Goal: Use online tool/utility: Use online tool/utility

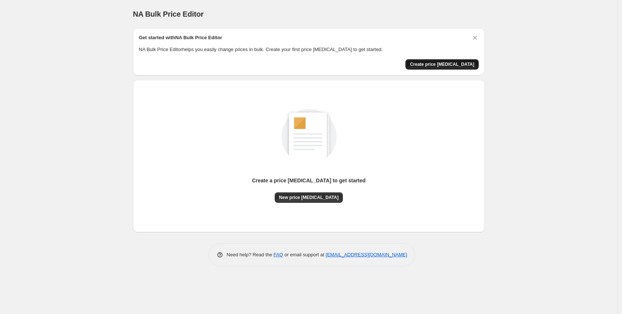
click at [445, 67] on button "Create price [MEDICAL_DATA]" at bounding box center [441, 64] width 73 height 10
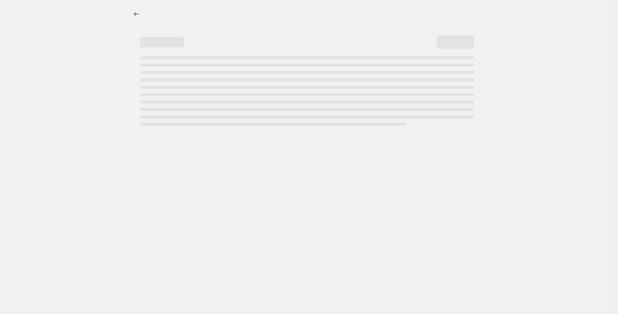
select select "percentage"
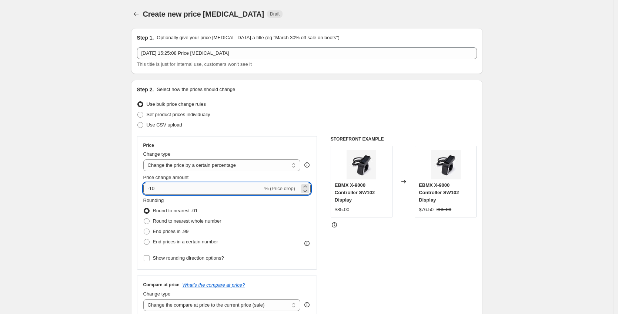
click at [231, 191] on input "-10" at bounding box center [203, 189] width 120 height 12
type input "-1"
type input "-6"
type input "-26"
click at [296, 118] on div "Set product prices individually" at bounding box center [307, 115] width 340 height 10
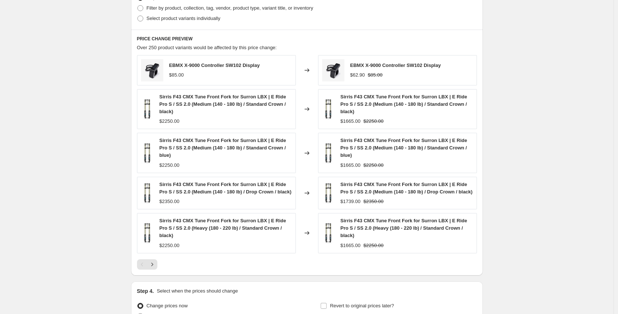
scroll to position [465, 0]
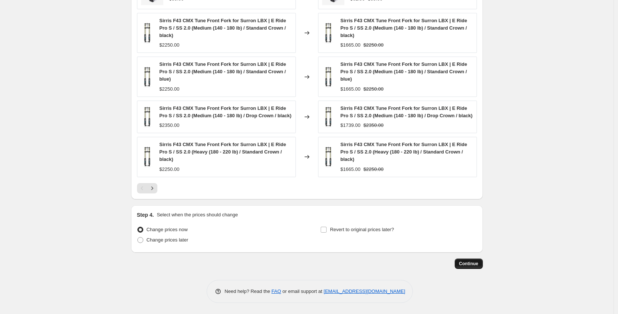
click at [465, 259] on button "Continue" at bounding box center [468, 264] width 28 height 10
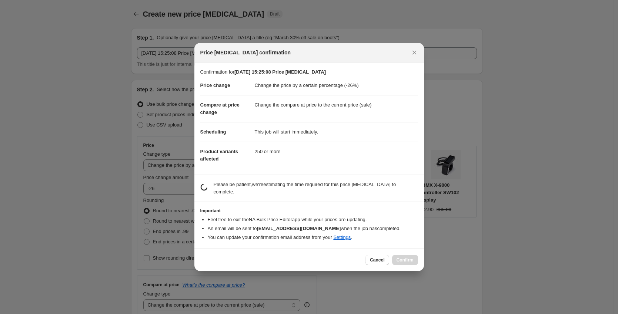
scroll to position [0, 0]
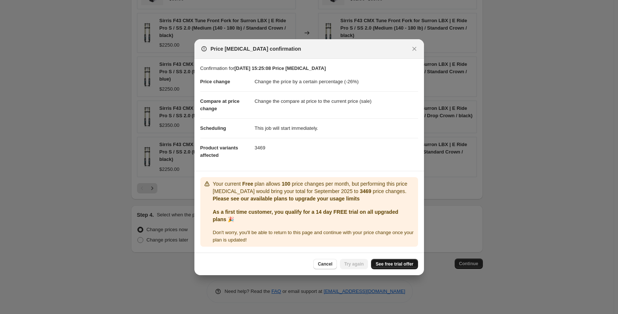
click at [380, 262] on link "See free trial offer" at bounding box center [394, 264] width 47 height 10
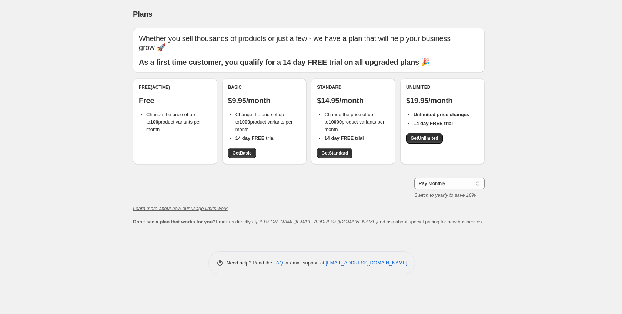
click at [326, 116] on li "Change the price of up to 10000 product variants per month" at bounding box center [356, 122] width 65 height 22
click at [332, 138] on div "Standard $14.95/month Change the price of up to 10000 product variants per mont…" at bounding box center [353, 121] width 73 height 74
click at [332, 148] on link "Get Standard" at bounding box center [335, 153] width 36 height 10
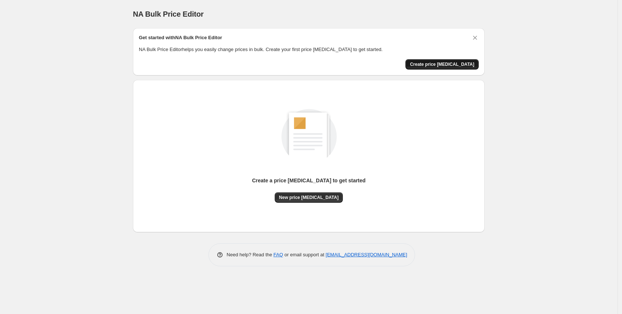
click at [448, 68] on button "Create price [MEDICAL_DATA]" at bounding box center [441, 64] width 73 height 10
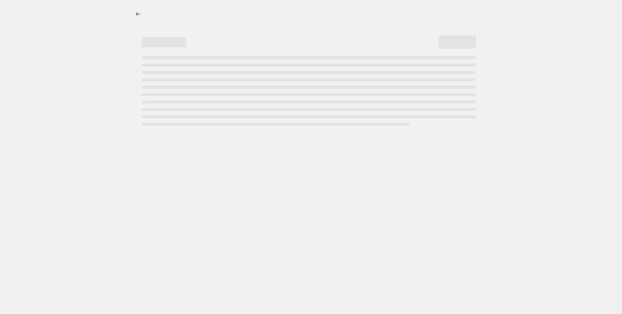
select select "percentage"
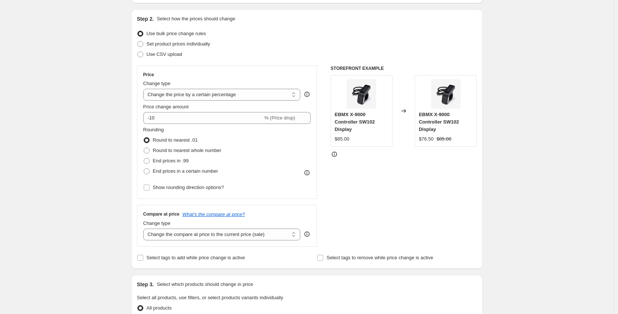
scroll to position [70, 0]
click at [207, 118] on input "-10" at bounding box center [203, 119] width 120 height 12
type input "-1"
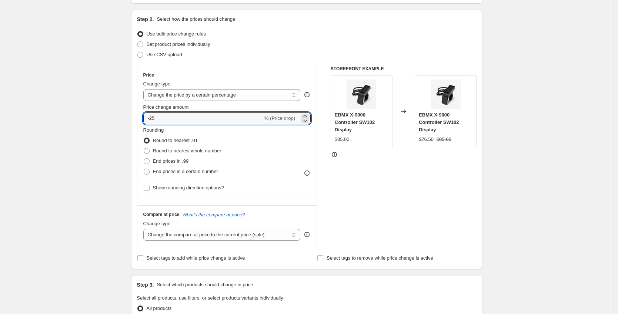
type input "-25"
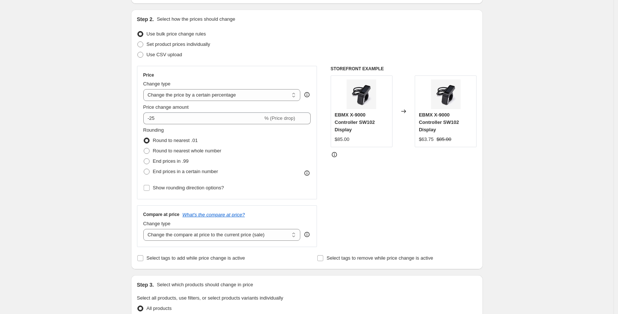
click at [413, 199] on div "STOREFRONT EXAMPLE EBMX X-9000 Controller SW102 Display $85.00 Changed to EBMX …" at bounding box center [403, 156] width 146 height 181
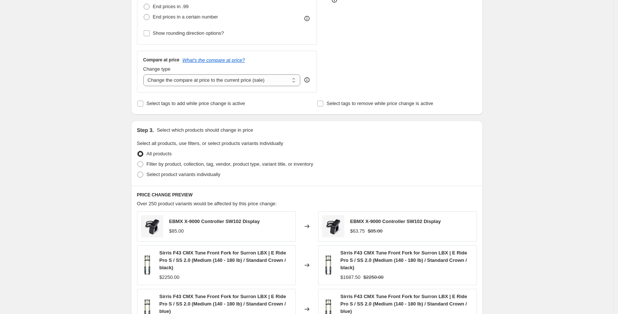
scroll to position [465, 0]
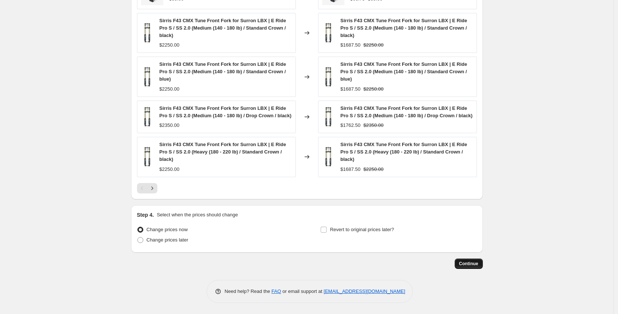
click at [473, 265] on span "Continue" at bounding box center [468, 264] width 19 height 6
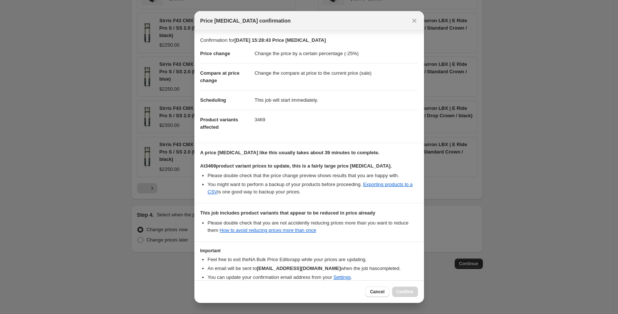
scroll to position [38, 0]
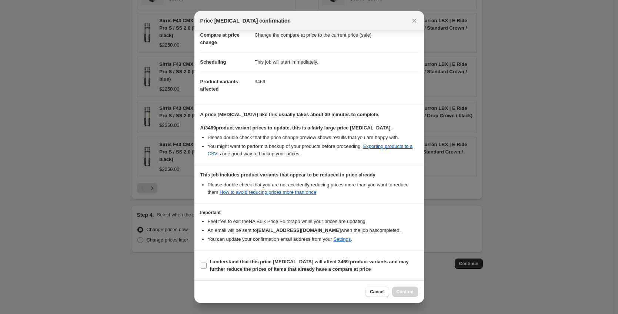
click at [260, 272] on b "I understand that this price [MEDICAL_DATA] will affect 3469 product variants a…" at bounding box center [309, 265] width 199 height 13
click at [207, 269] on input "I understand that this price [MEDICAL_DATA] will affect 3469 product variants a…" at bounding box center [204, 266] width 6 height 6
checkbox input "true"
click at [402, 288] on button "Confirm" at bounding box center [405, 292] width 26 height 10
